Goal: Transaction & Acquisition: Purchase product/service

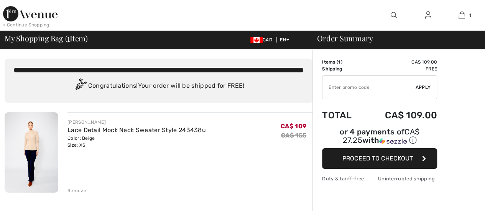
click at [348, 89] on input "TEXT" at bounding box center [368, 87] width 93 height 23
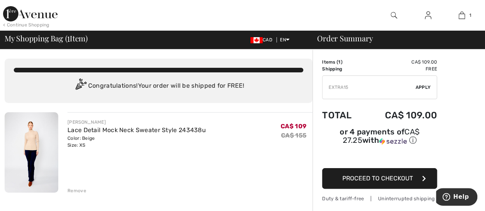
click at [424, 87] on span "Apply" at bounding box center [423, 87] width 15 height 7
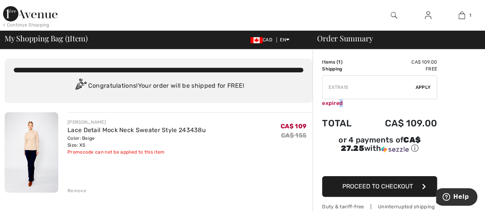
drag, startPoint x: 360, startPoint y: 110, endPoint x: 338, endPoint y: 105, distance: 22.7
click at [338, 105] on td "✔ Apply Remove expired" at bounding box center [379, 91] width 115 height 38
drag, startPoint x: 348, startPoint y: 86, endPoint x: 317, endPoint y: 82, distance: 30.6
click at [419, 85] on span "Apply" at bounding box center [423, 87] width 15 height 7
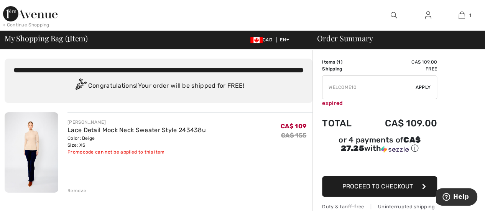
type input "WELC0ME10"
drag, startPoint x: 358, startPoint y: 86, endPoint x: 303, endPoint y: 81, distance: 55.0
paste input "MOTHER"
type input "MOTHER"
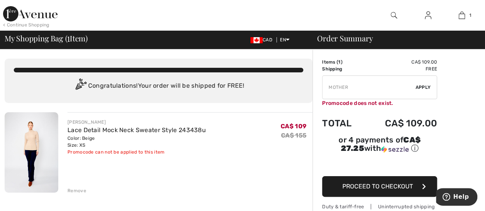
click at [422, 84] on span "Apply" at bounding box center [423, 87] width 15 height 7
drag, startPoint x: 348, startPoint y: 85, endPoint x: 304, endPoint y: 81, distance: 44.3
type input "NEW10"
click at [420, 85] on span "Apply" at bounding box center [423, 87] width 15 height 7
